Goal: Task Accomplishment & Management: Manage account settings

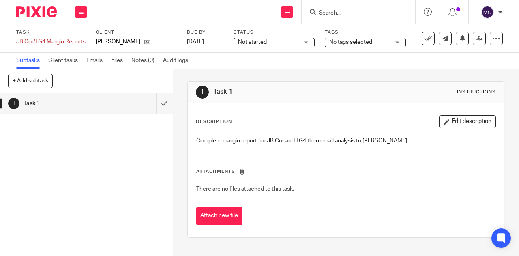
click at [113, 113] on link "1 Task 1" at bounding box center [78, 103] width 156 height 20
click at [382, 43] on span "No tags selected" at bounding box center [359, 42] width 61 height 9
click at [419, 56] on div "Subtasks Client tasks Emails Files Notes (0) Audit logs" at bounding box center [259, 61] width 519 height 16
click at [66, 62] on link "Client tasks" at bounding box center [65, 61] width 34 height 16
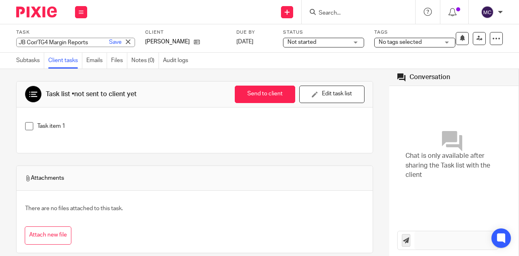
click at [49, 45] on div "JB Cor/TG4 Margin Reports Save JB Cor/TG4 Margin Reports" at bounding box center [75, 42] width 119 height 9
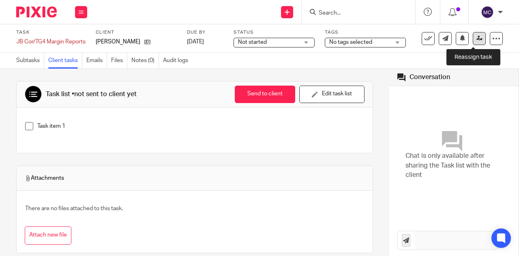
click at [477, 40] on icon at bounding box center [480, 38] width 6 height 6
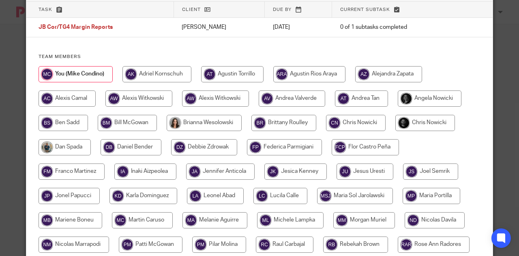
scroll to position [81, 0]
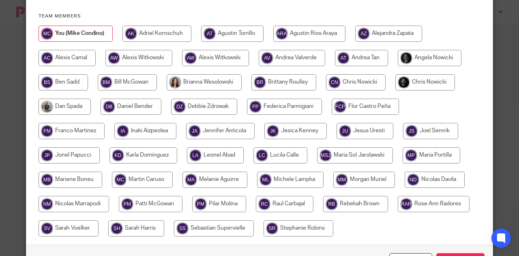
click at [210, 105] on input "radio" at bounding box center [204, 107] width 66 height 16
radio input "true"
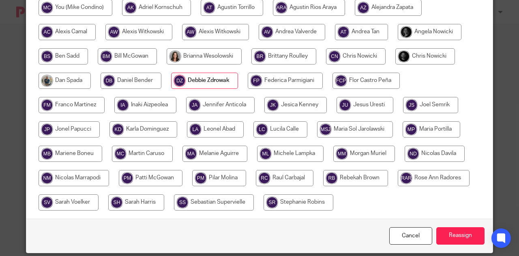
scroll to position [120, 0]
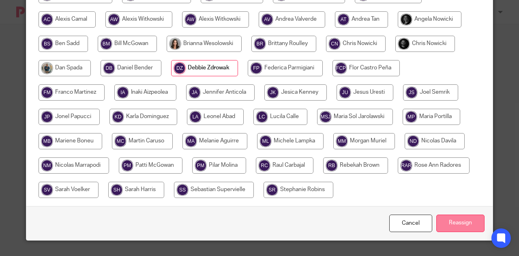
click at [454, 224] on input "Reassign" at bounding box center [460, 223] width 48 height 17
